Goal: Task Accomplishment & Management: Complete application form

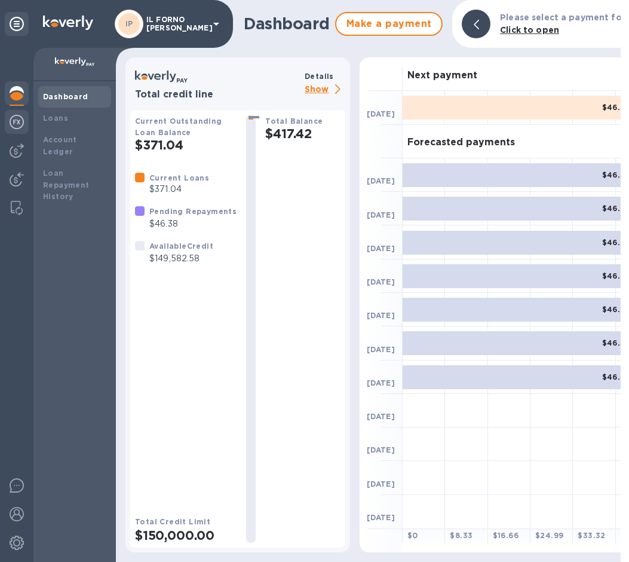
click at [18, 122] on img at bounding box center [17, 122] width 14 height 14
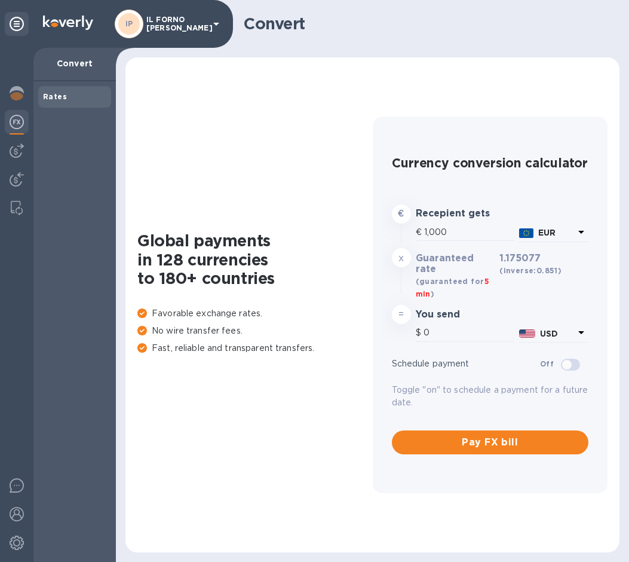
type input "1,175.08"
click at [13, 146] on img at bounding box center [17, 150] width 14 height 14
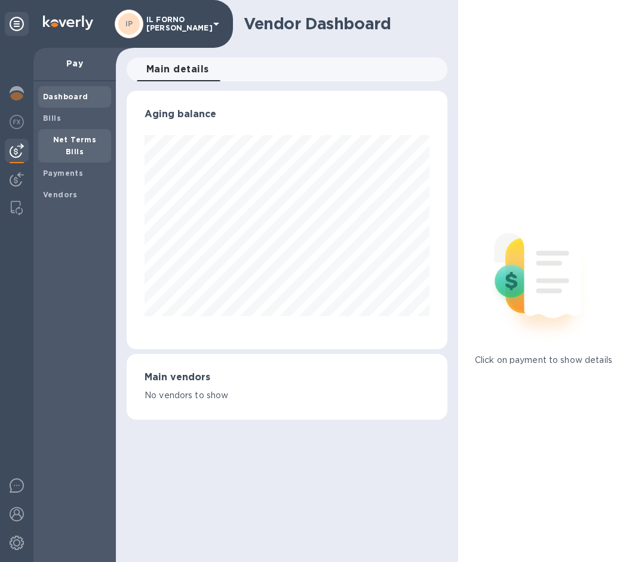
scroll to position [258, 320]
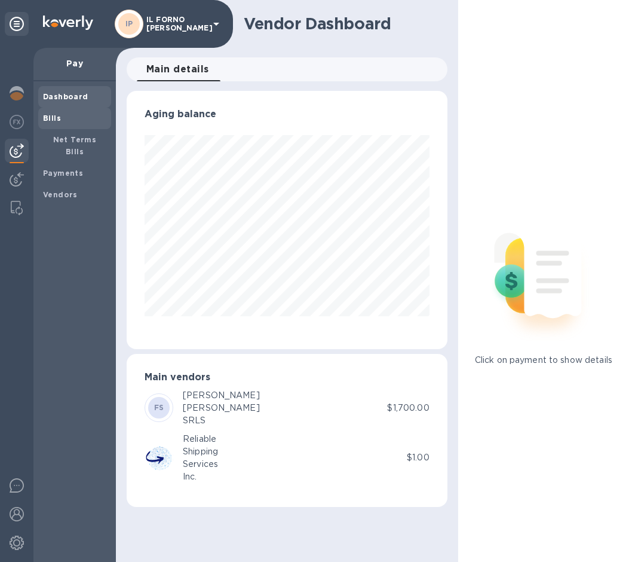
click at [46, 116] on b "Bills" at bounding box center [52, 118] width 18 height 9
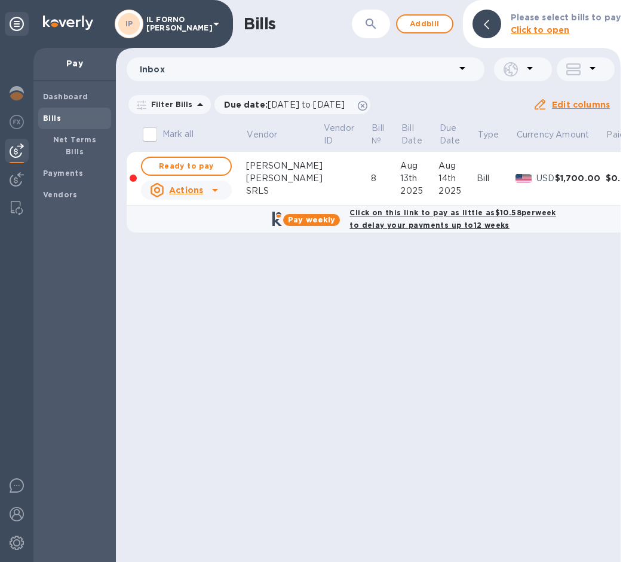
click at [323, 180] on td at bounding box center [347, 179] width 48 height 54
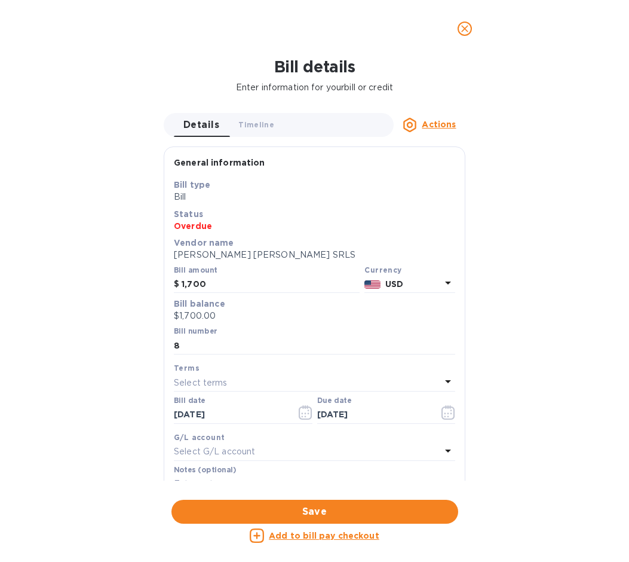
click at [393, 286] on b "USD" at bounding box center [394, 284] width 18 height 10
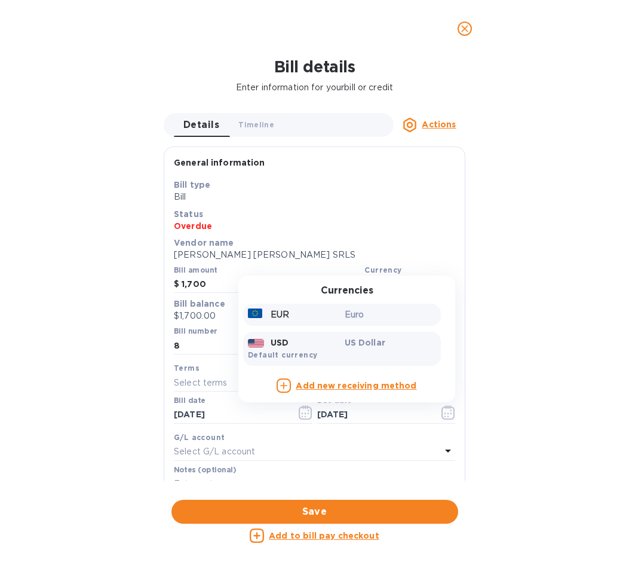
click at [345, 316] on p "Euro" at bounding box center [391, 314] width 92 height 13
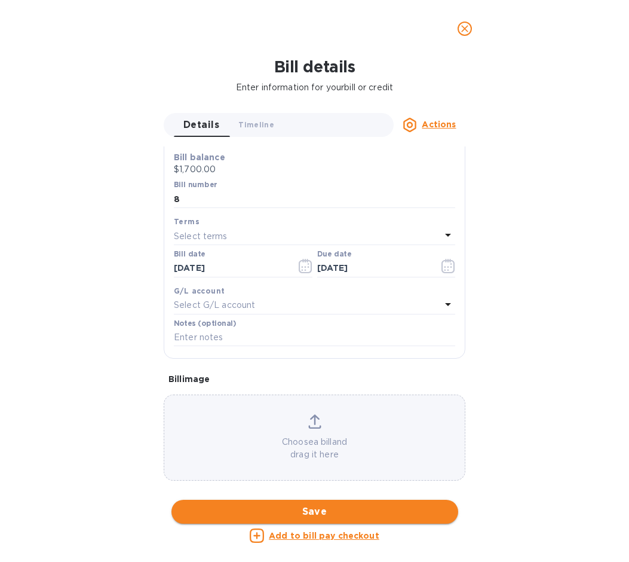
scroll to position [155, 0]
click at [318, 505] on span "Save" at bounding box center [315, 511] width 268 height 14
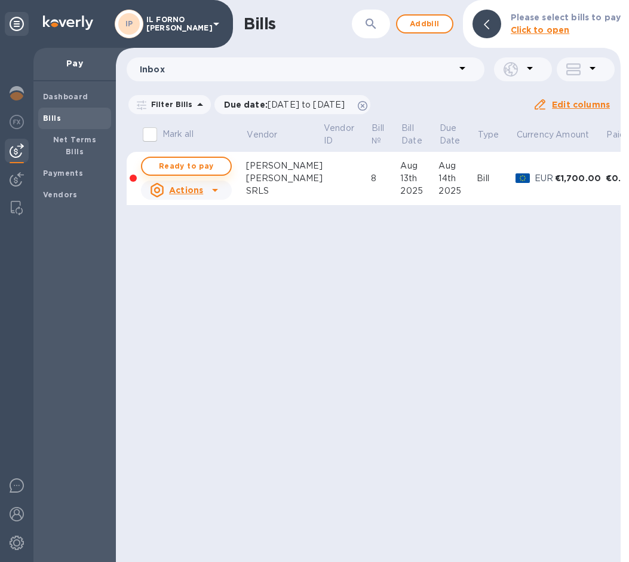
click at [212, 170] on span "Ready to pay" at bounding box center [186, 166] width 69 height 14
checkbox input "true"
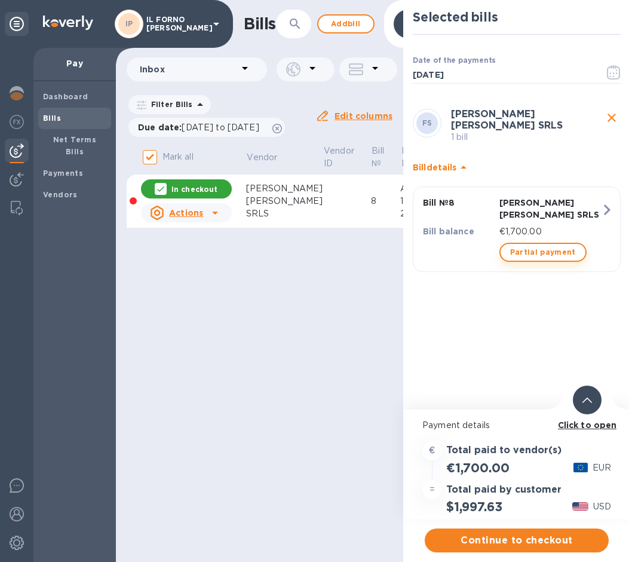
scroll to position [0, 0]
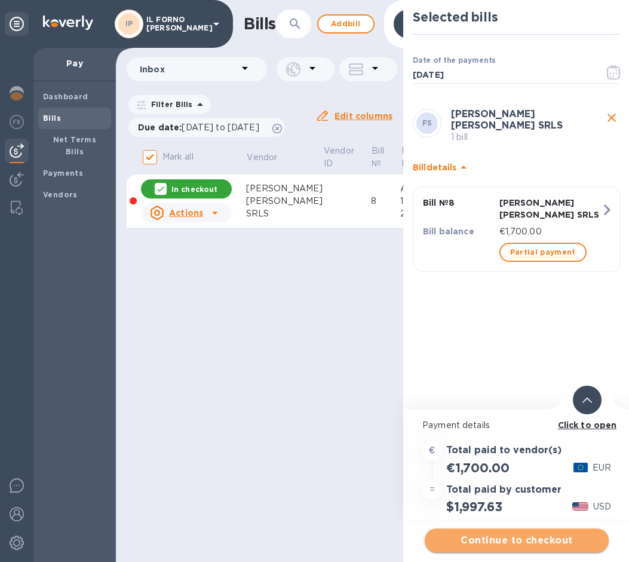
click at [517, 544] on span "Continue to checkout" at bounding box center [516, 540] width 165 height 14
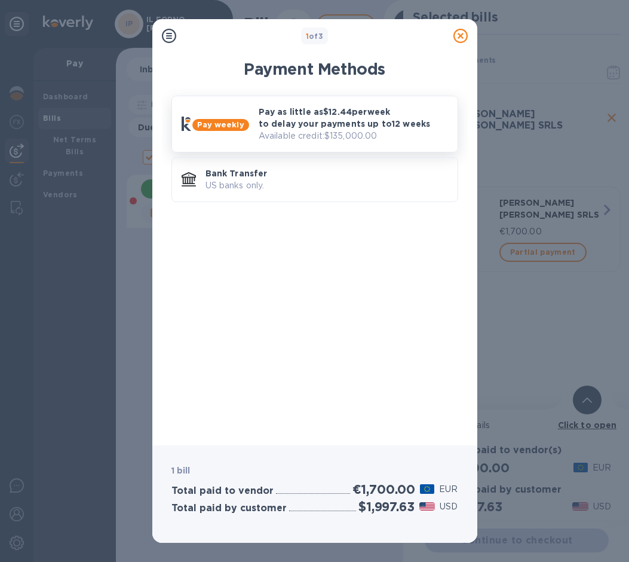
click at [335, 120] on p "Pay as little as $12.44 per week to delay your payments up to 12 weeks" at bounding box center [353, 118] width 189 height 24
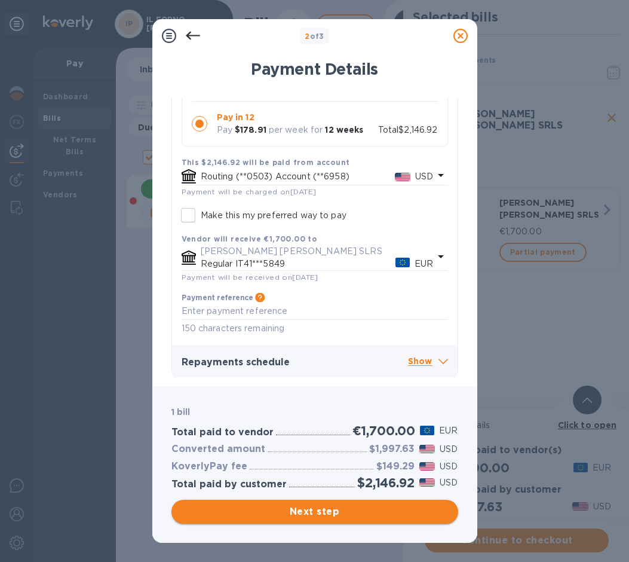
click at [350, 512] on span "Next step" at bounding box center [315, 511] width 268 height 14
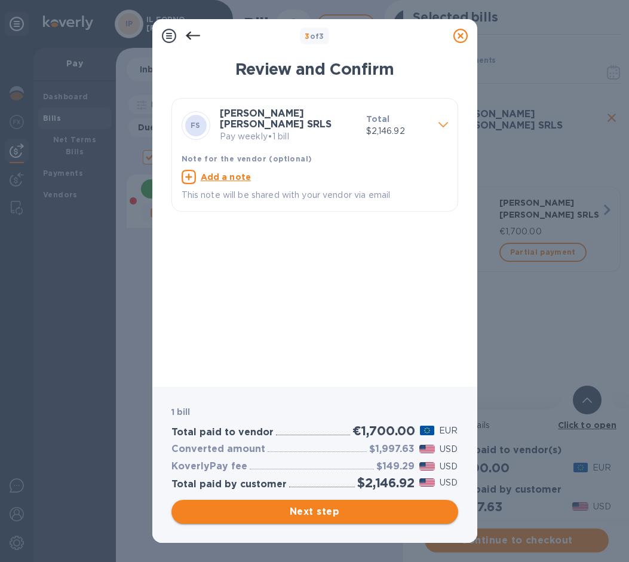
click at [349, 516] on span "Next step" at bounding box center [315, 511] width 268 height 14
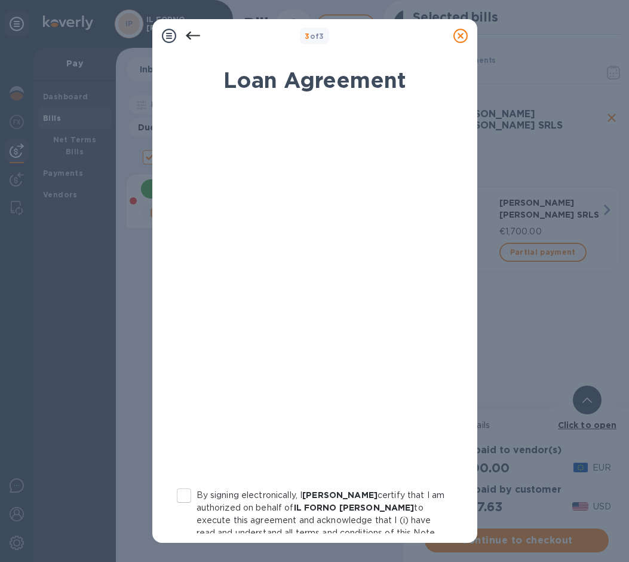
click at [172, 495] on input "By signing electronically, I [PERSON_NAME] certify that I am authorized on beha…" at bounding box center [184, 495] width 25 height 25
checkbox input "true"
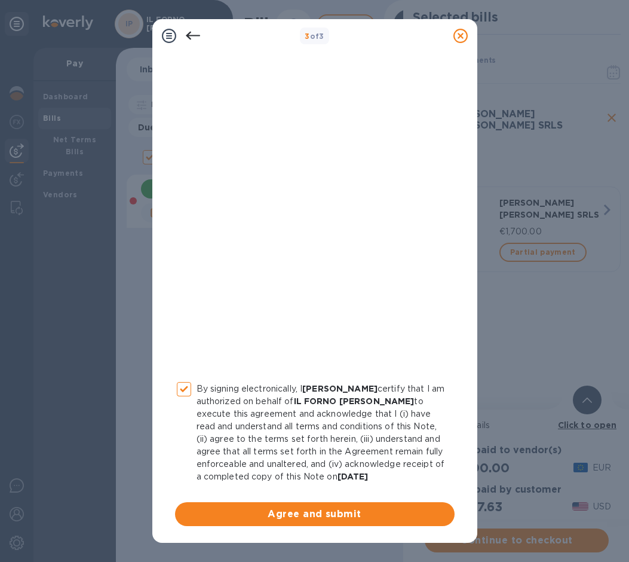
scroll to position [106, 0]
click at [267, 516] on span "Agree and submit" at bounding box center [315, 514] width 261 height 14
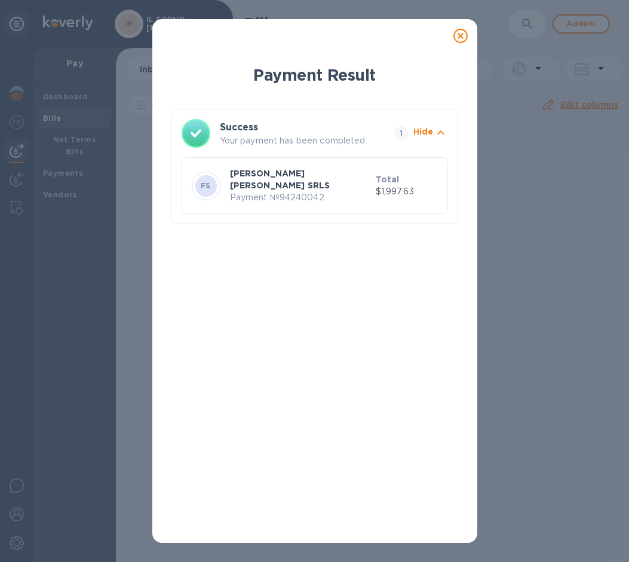
click at [462, 40] on icon at bounding box center [461, 36] width 14 height 14
